Goal: Information Seeking & Learning: Learn about a topic

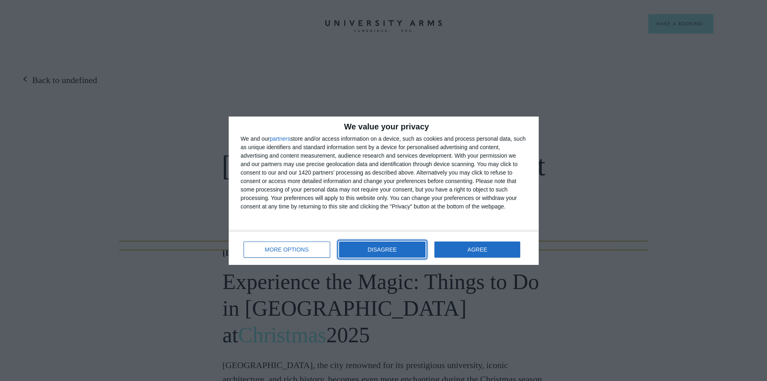
click at [360, 252] on button "DISAGREE" at bounding box center [382, 249] width 87 height 16
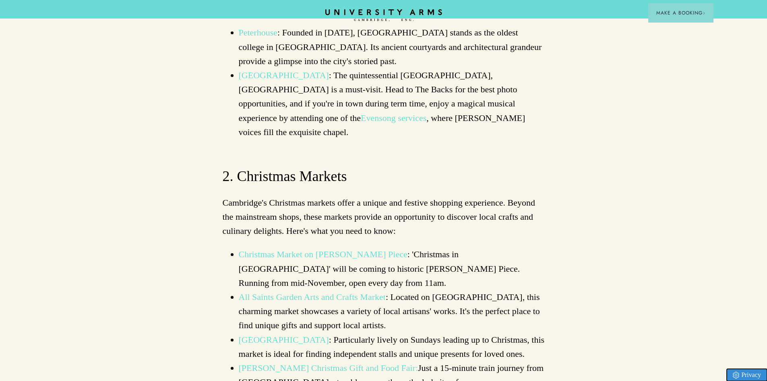
scroll to position [685, 0]
click at [305, 249] on link "Christmas Market on [PERSON_NAME] Piece" at bounding box center [323, 254] width 169 height 10
